Goal: Check status

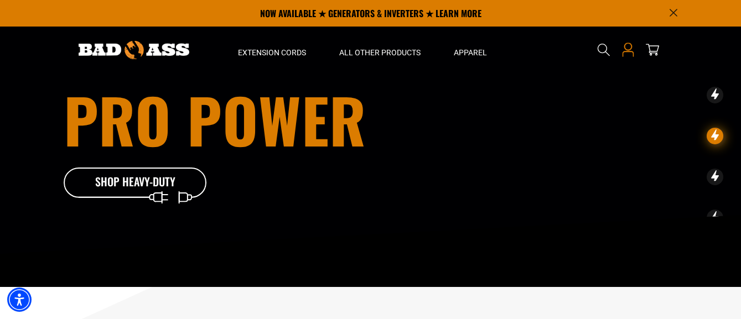
click at [625, 48] on icon at bounding box center [628, 47] width 8 height 8
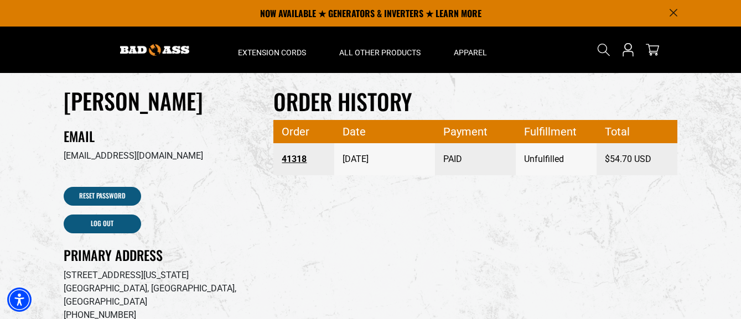
scroll to position [33, 0]
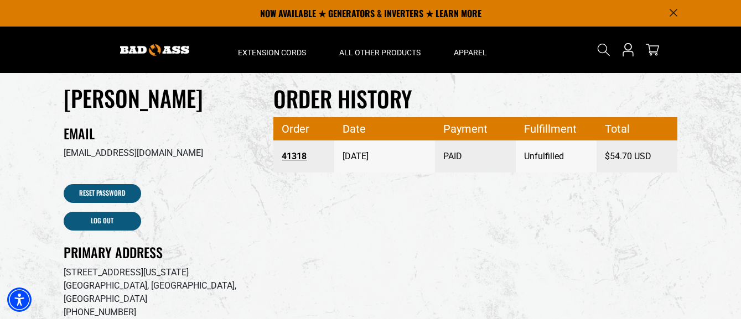
click at [298, 155] on link "41318" at bounding box center [304, 157] width 44 height 20
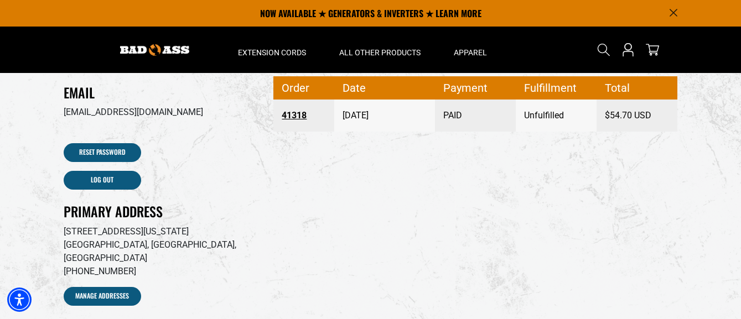
scroll to position [70, 0]
